Goal: Task Accomplishment & Management: Use online tool/utility

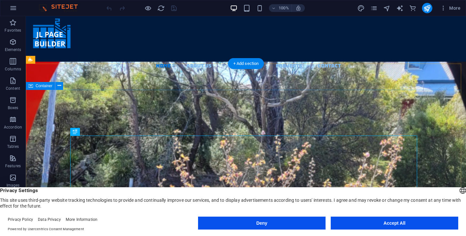
scroll to position [6, 0]
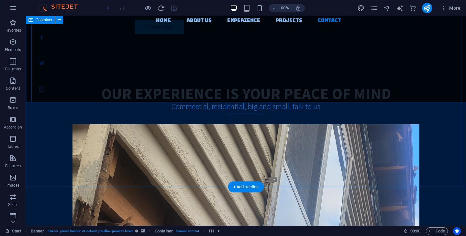
scroll to position [1336, 0]
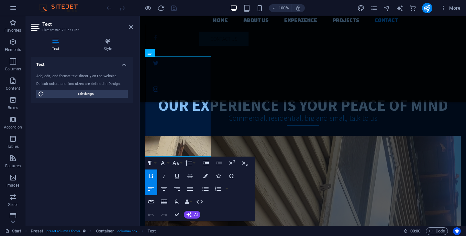
scroll to position [1371, 0]
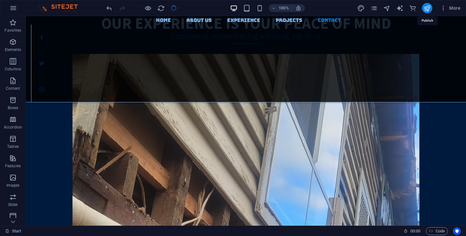
scroll to position [1345, 0]
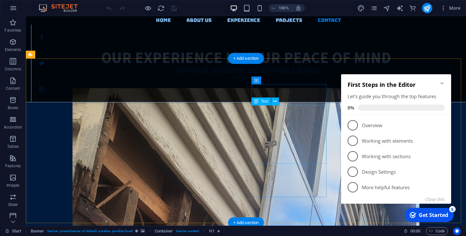
scroll to position [1304, 0]
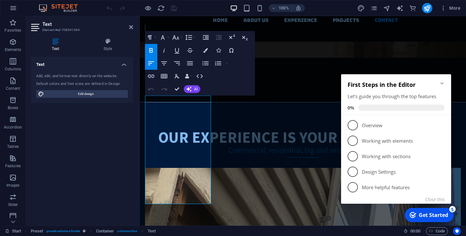
scroll to position [1331, 0]
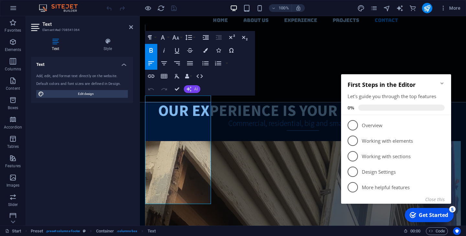
click at [193, 90] on button "AI" at bounding box center [192, 89] width 16 height 8
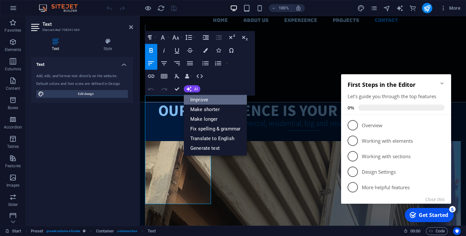
click at [195, 99] on link "Improve" at bounding box center [215, 100] width 63 height 10
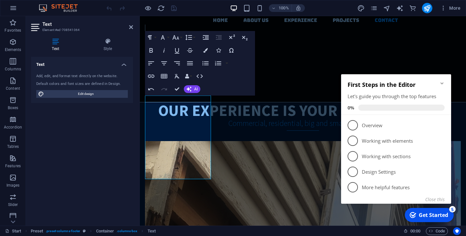
click at [442, 83] on icon "Minimize checklist" at bounding box center [441, 83] width 3 height 2
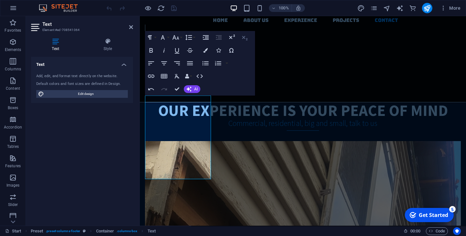
click at [243, 37] on icon "button" at bounding box center [245, 38] width 8 height 8
click at [188, 87] on icon "button" at bounding box center [189, 89] width 6 height 6
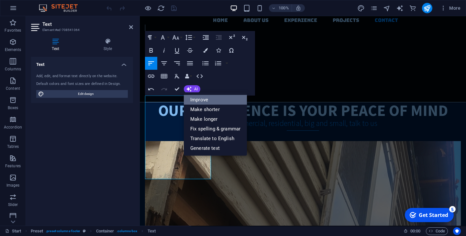
click at [194, 101] on link "Improve" at bounding box center [215, 100] width 63 height 10
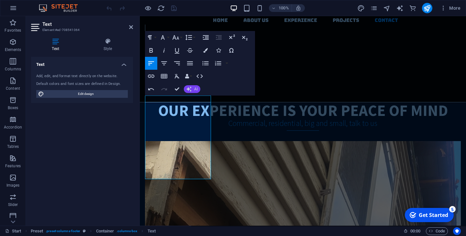
click at [192, 91] on button "AI" at bounding box center [192, 89] width 16 height 8
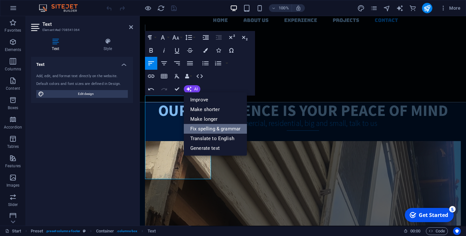
click at [204, 130] on link "Fix spelling & grammar" at bounding box center [215, 129] width 63 height 10
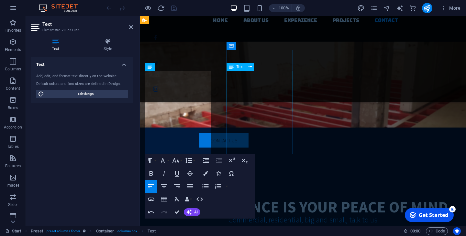
scroll to position [1356, 0]
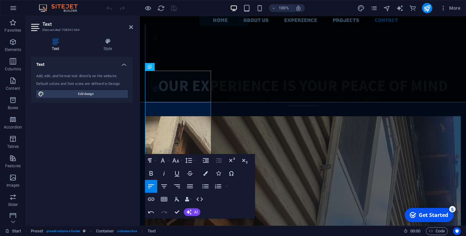
click at [109, 169] on div "Text Add, edit, and format text directly on the website. Default colors and fon…" at bounding box center [82, 139] width 102 height 164
click at [430, 7] on icon "publish" at bounding box center [426, 8] width 7 height 7
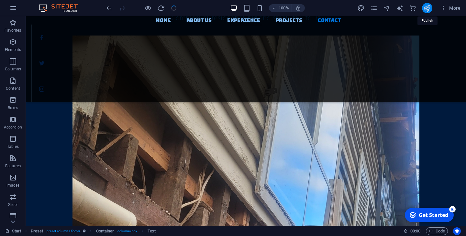
scroll to position [1322, 0]
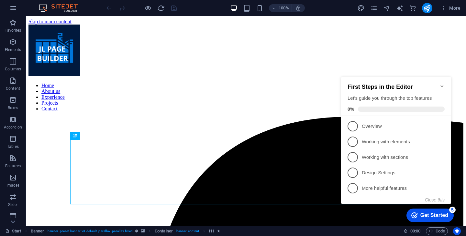
click at [441, 84] on icon "Minimize checklist" at bounding box center [441, 86] width 5 height 5
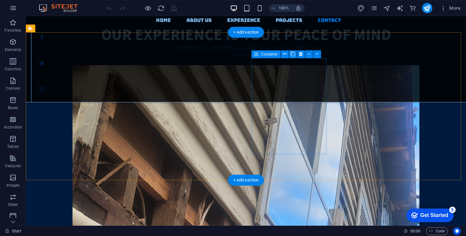
scroll to position [1328, 0]
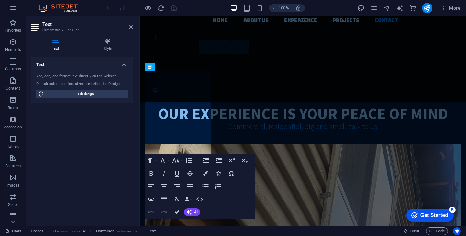
scroll to position [1356, 0]
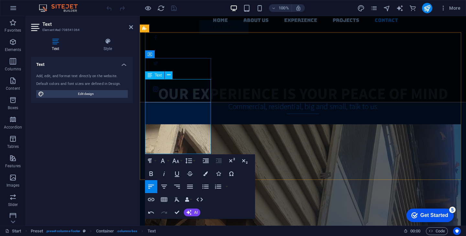
scroll to position [1340, 0]
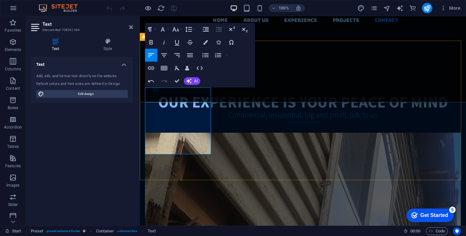
click at [431, 10] on button "publish" at bounding box center [427, 8] width 10 height 10
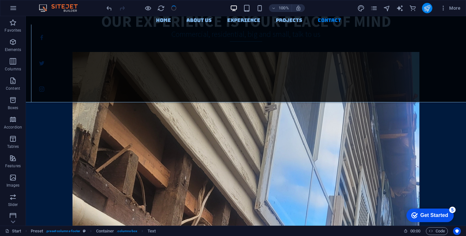
scroll to position [1305, 0]
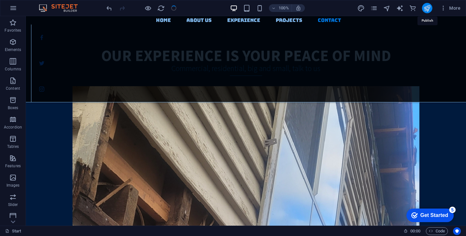
click at [428, 9] on icon "publish" at bounding box center [426, 8] width 7 height 7
